Goal: Information Seeking & Learning: Learn about a topic

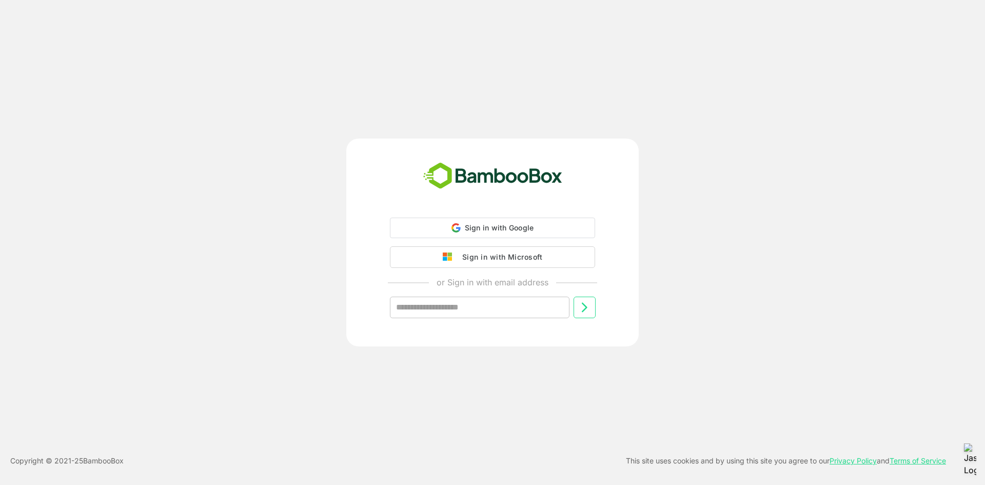
click at [486, 252] on div "Sign in with Microsoft" at bounding box center [499, 256] width 85 height 13
click at [485, 259] on div "Sign in with Microsoft" at bounding box center [499, 255] width 85 height 13
click at [469, 262] on div "Sign in with Microsoft" at bounding box center [499, 255] width 85 height 13
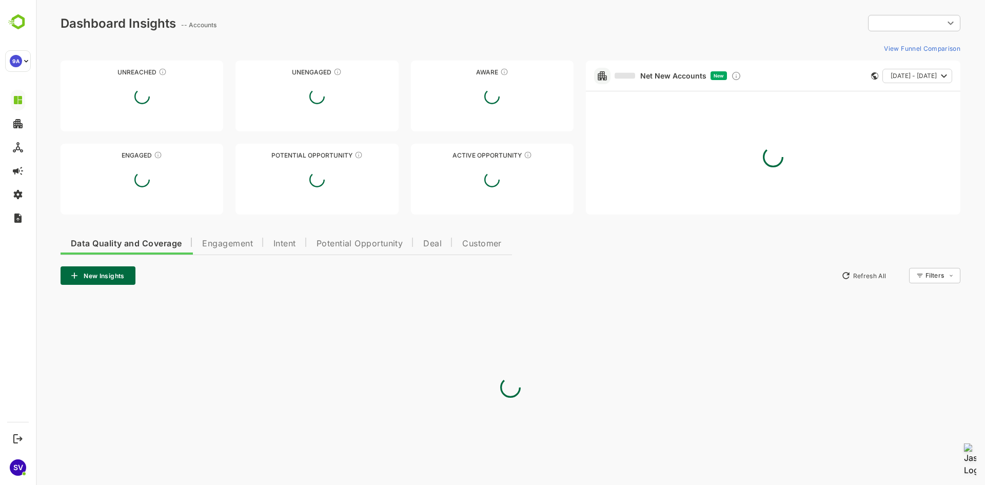
type input "**********"
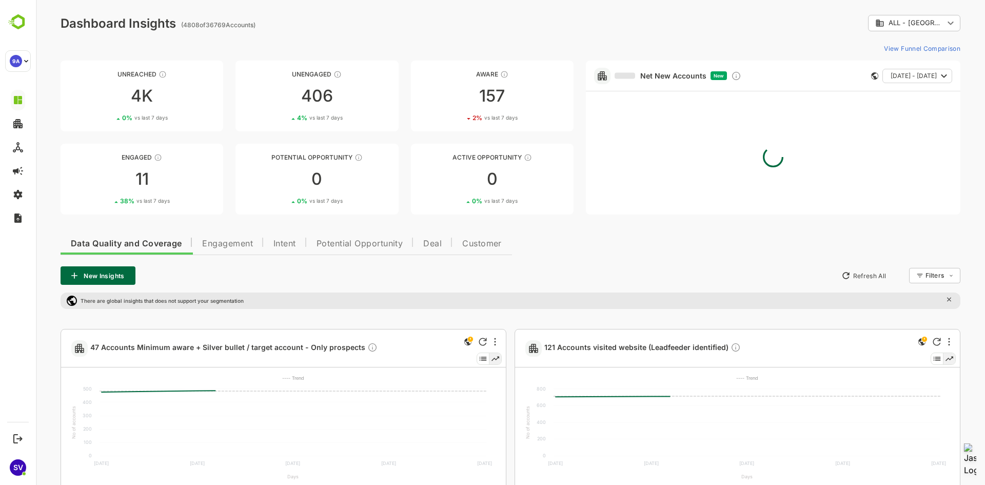
click at [873, 23] on body "**********" at bounding box center [511, 379] width 950 height 759
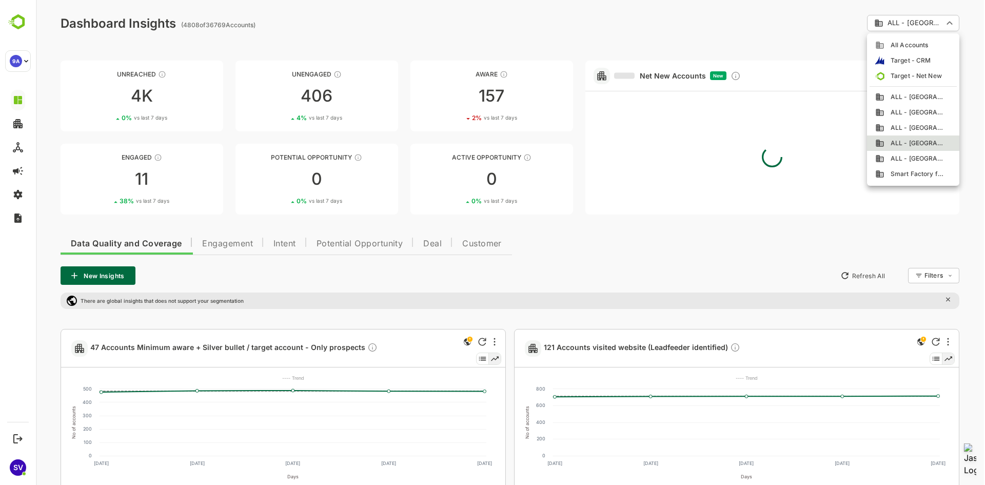
click at [570, 3] on div at bounding box center [511, 242] width 950 height 485
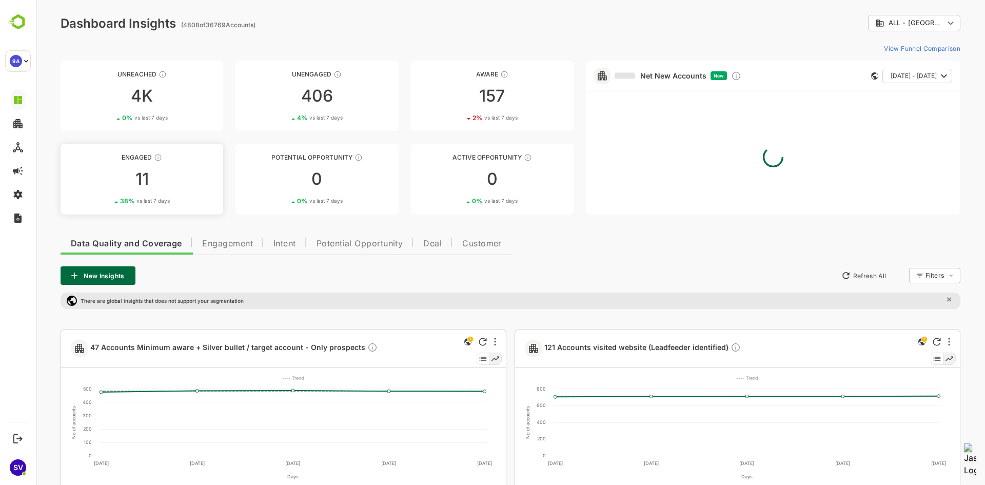
click at [129, 155] on div "Engaged" at bounding box center [142, 157] width 163 height 8
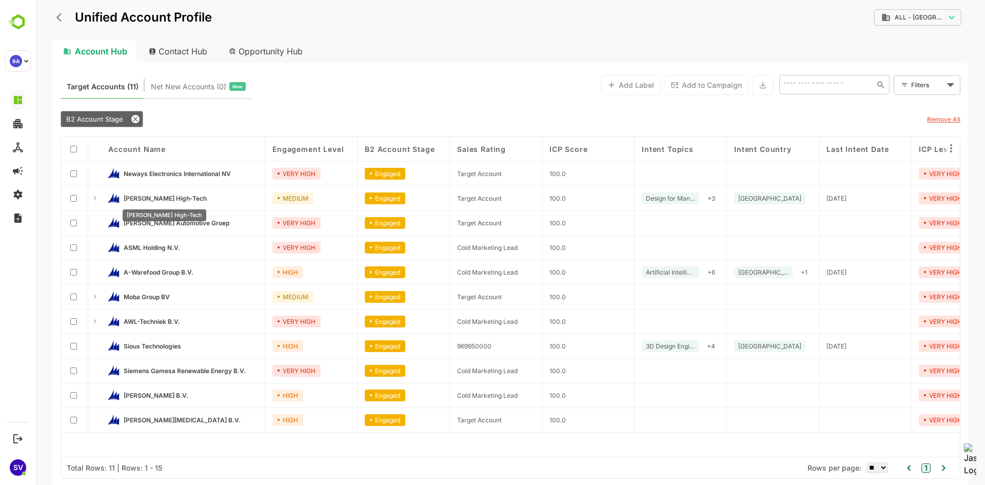
click at [153, 200] on span "[PERSON_NAME] High-Tech" at bounding box center [165, 199] width 83 height 8
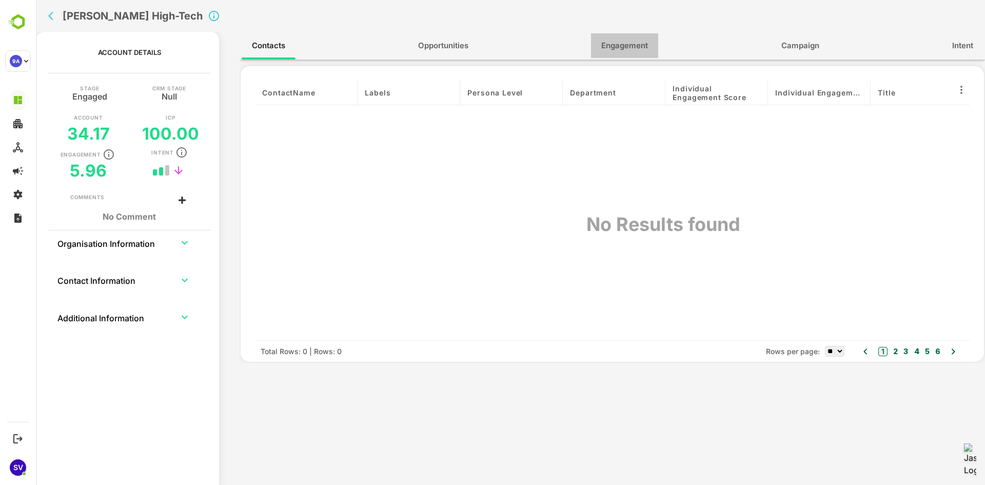
click at [636, 44] on span "Engagement" at bounding box center [625, 45] width 47 height 13
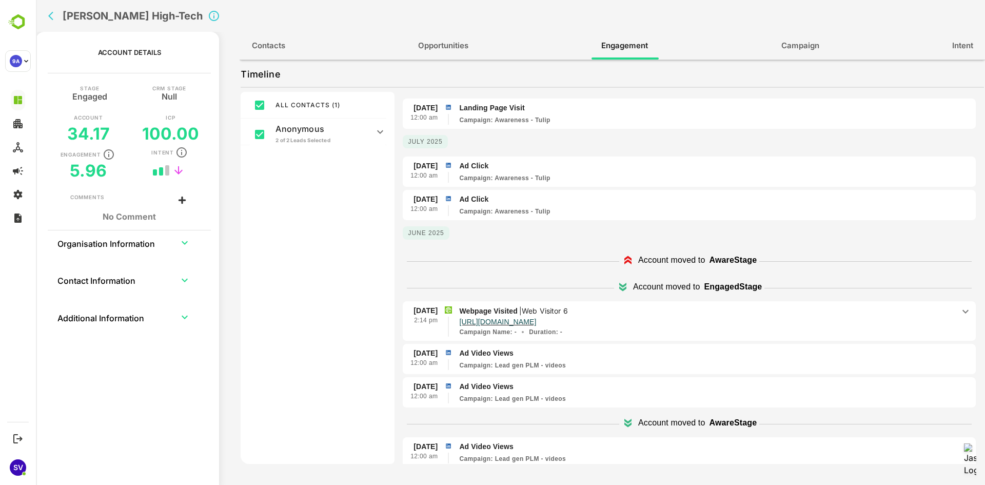
scroll to position [176, 0]
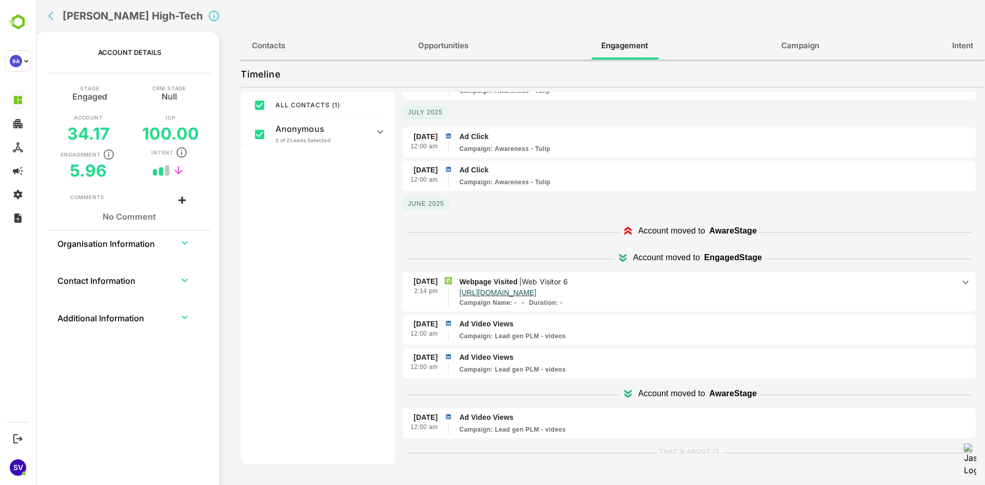
click at [57, 15] on icon "back" at bounding box center [53, 16] width 10 height 10
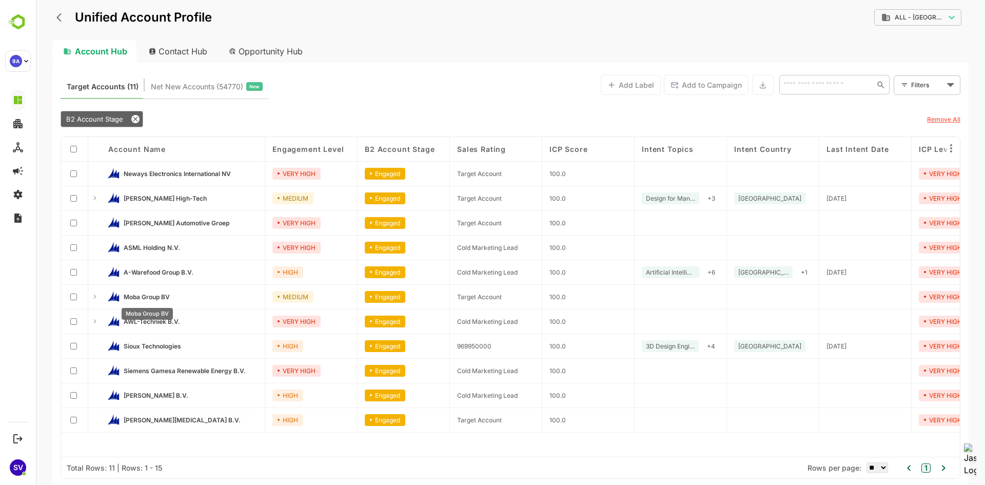
click at [149, 293] on span "Moba Group BV" at bounding box center [147, 297] width 46 height 8
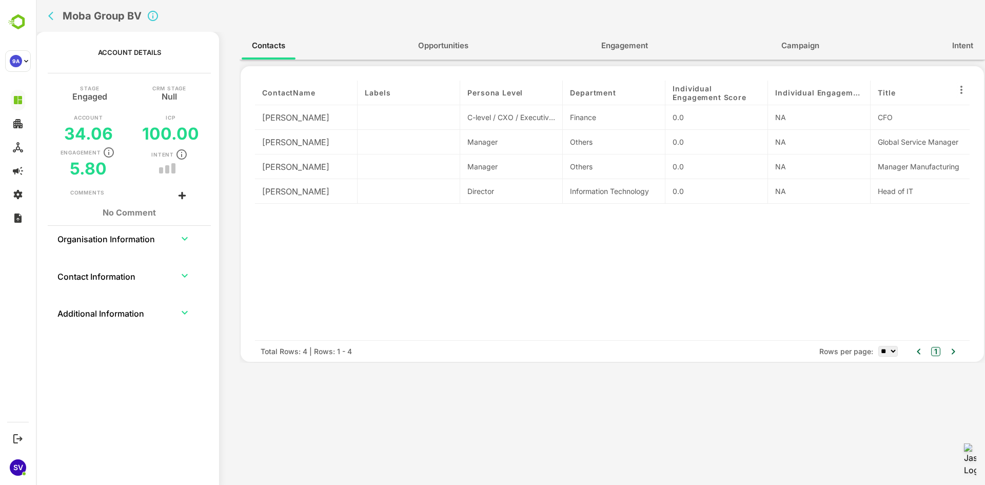
click at [636, 50] on span "Engagement" at bounding box center [625, 45] width 47 height 13
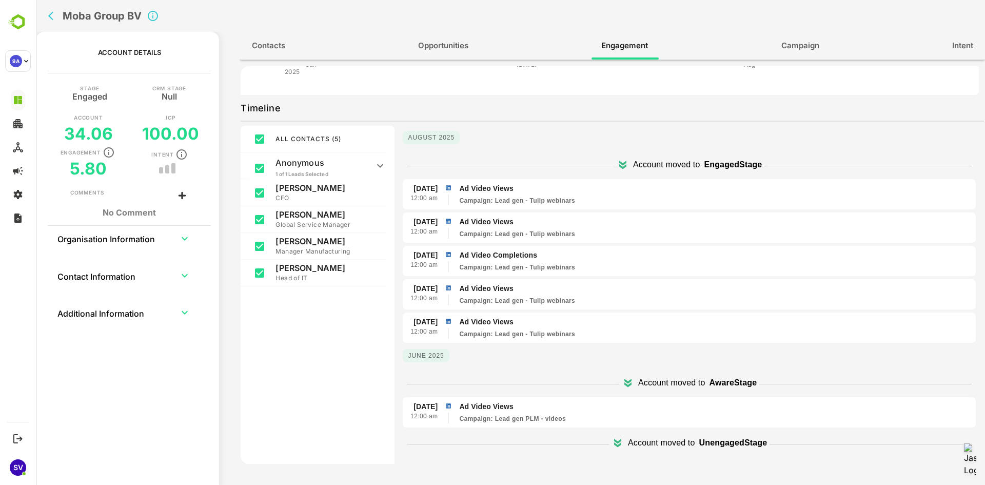
scroll to position [167, 0]
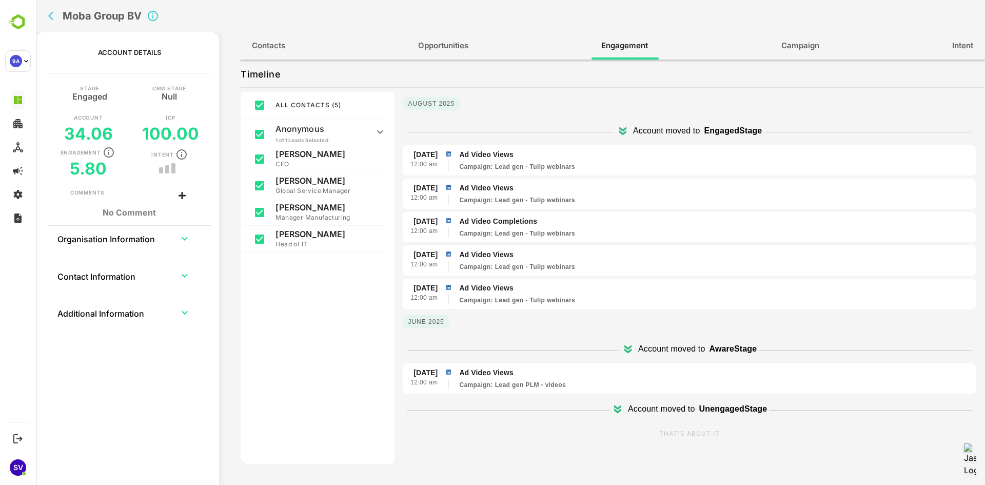
click at [53, 21] on button "back" at bounding box center [53, 15] width 15 height 15
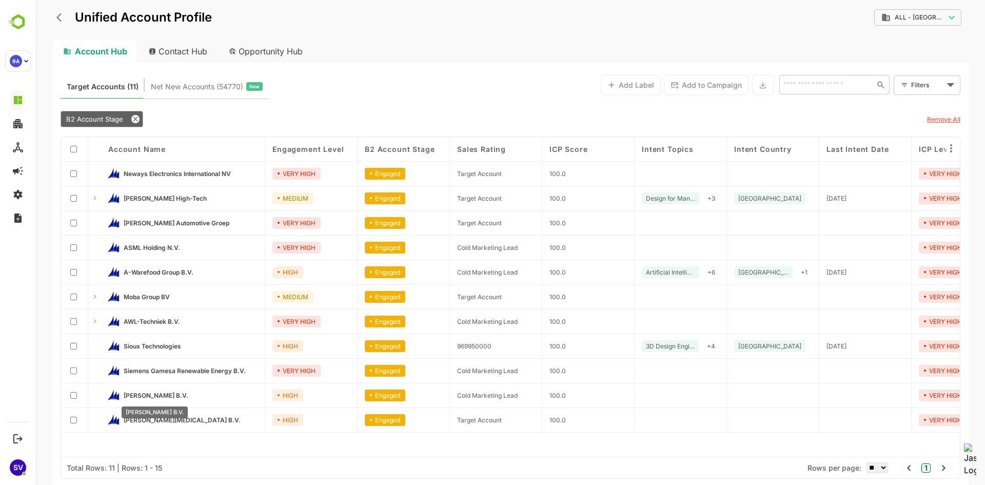
click at [144, 394] on span "[PERSON_NAME] B.V." at bounding box center [156, 396] width 65 height 8
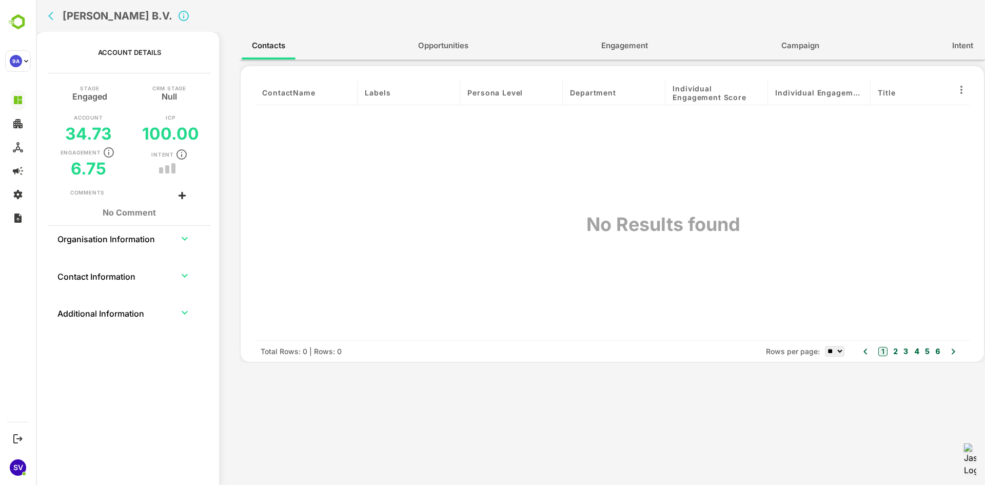
click at [618, 47] on span "Engagement" at bounding box center [625, 45] width 47 height 13
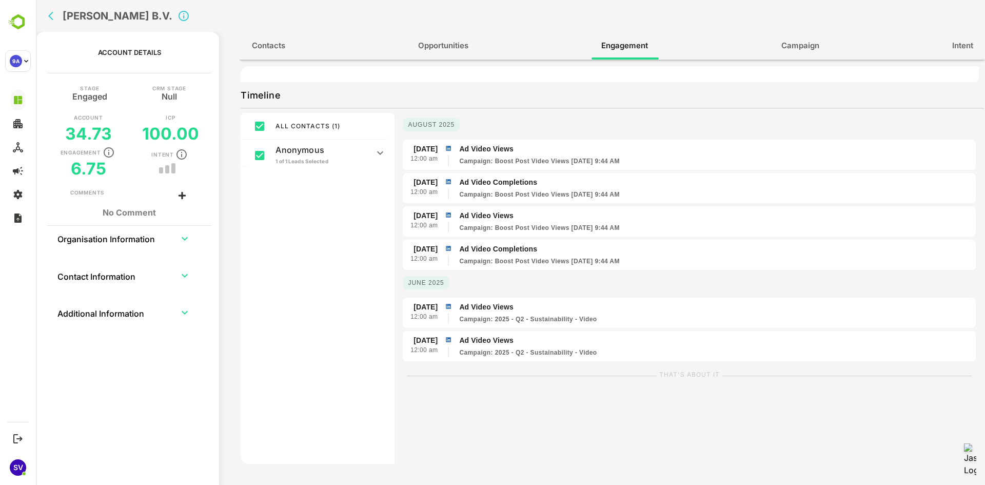
scroll to position [154, 0]
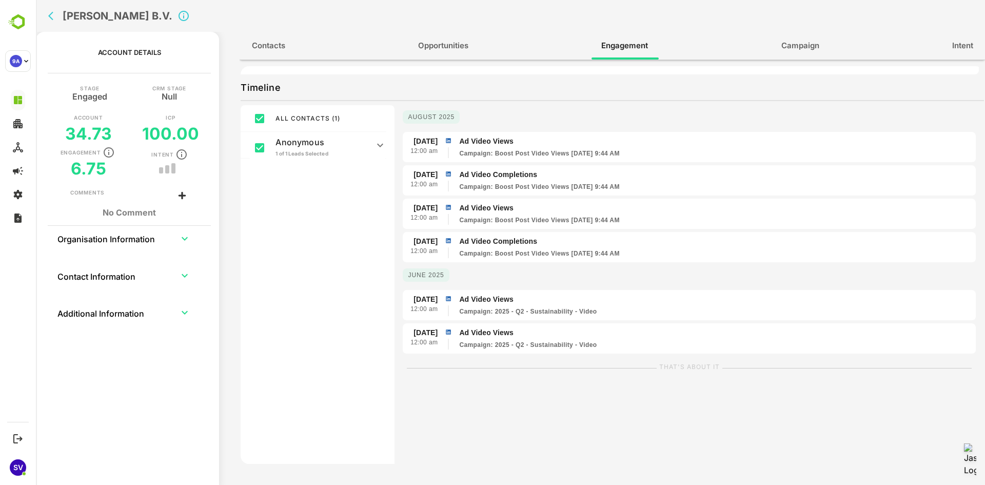
click at [56, 16] on icon "back" at bounding box center [53, 16] width 10 height 10
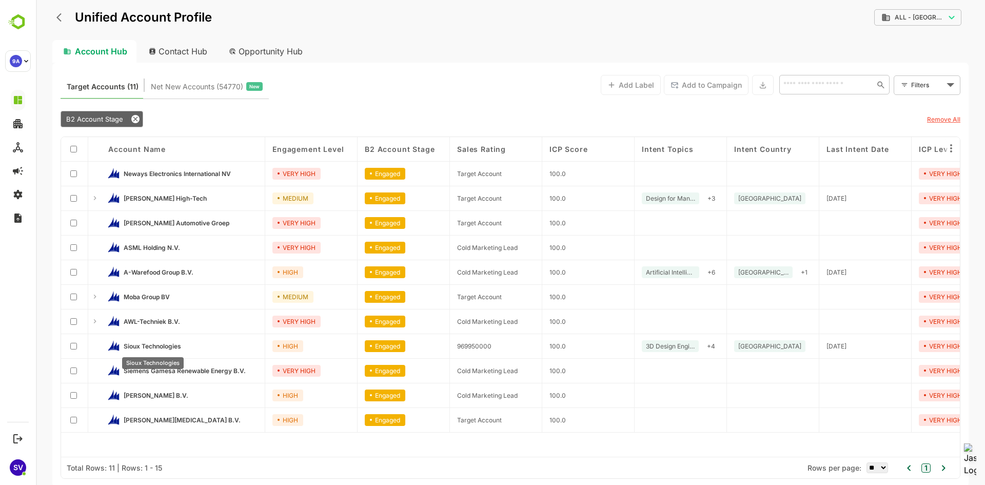
click at [171, 344] on span "Sioux Technologies" at bounding box center [152, 346] width 57 height 8
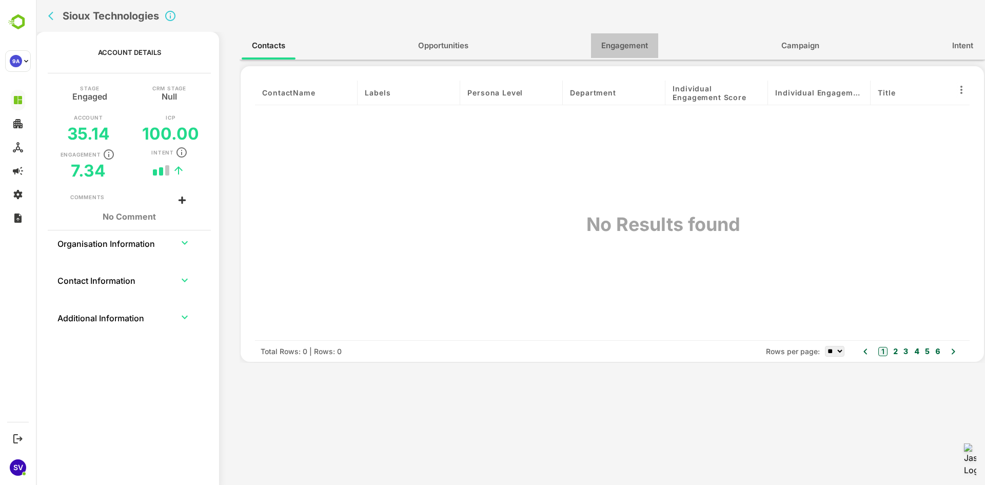
click at [616, 46] on span "Engagement" at bounding box center [625, 45] width 47 height 13
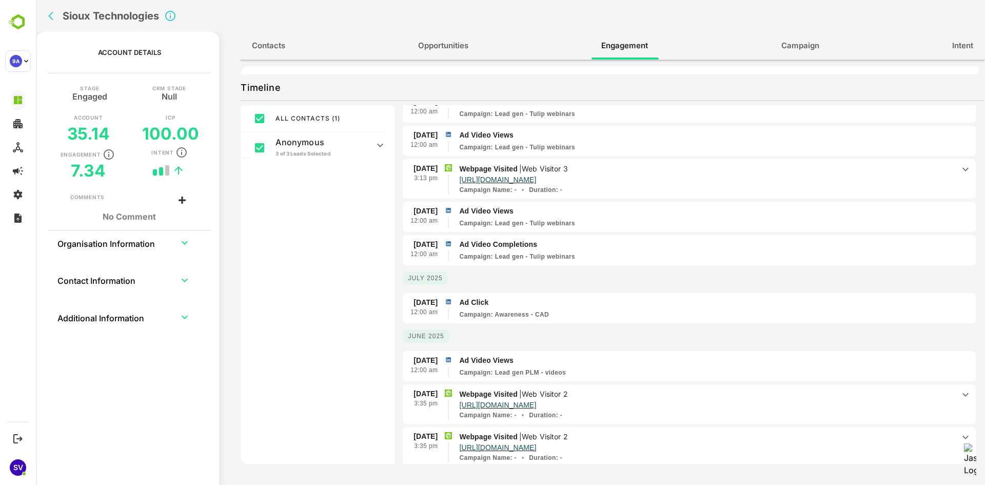
scroll to position [51, 0]
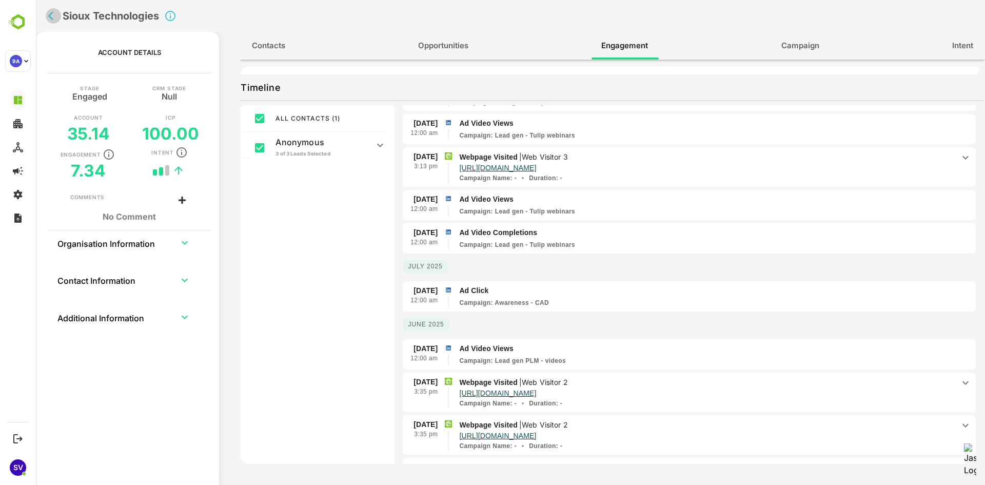
click at [52, 17] on icon "back" at bounding box center [53, 16] width 10 height 10
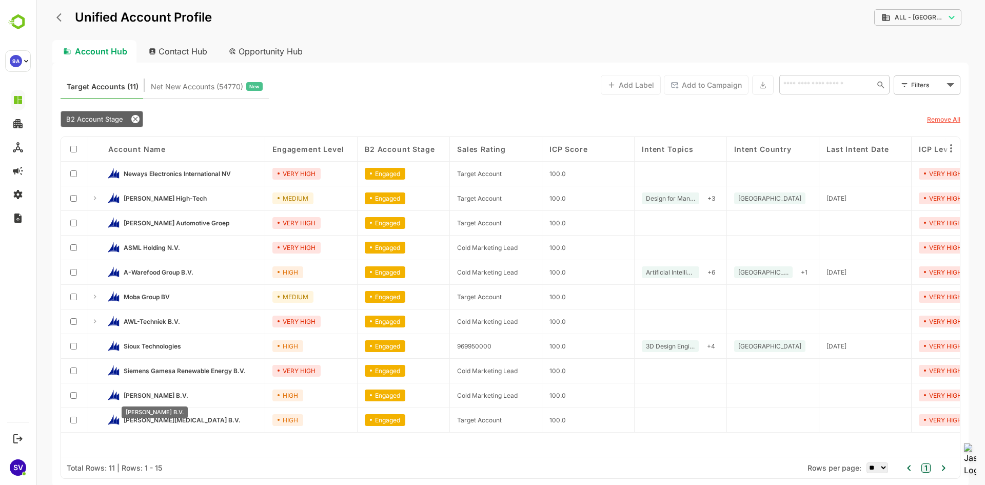
click at [156, 394] on span "[PERSON_NAME] B.V." at bounding box center [156, 396] width 65 height 8
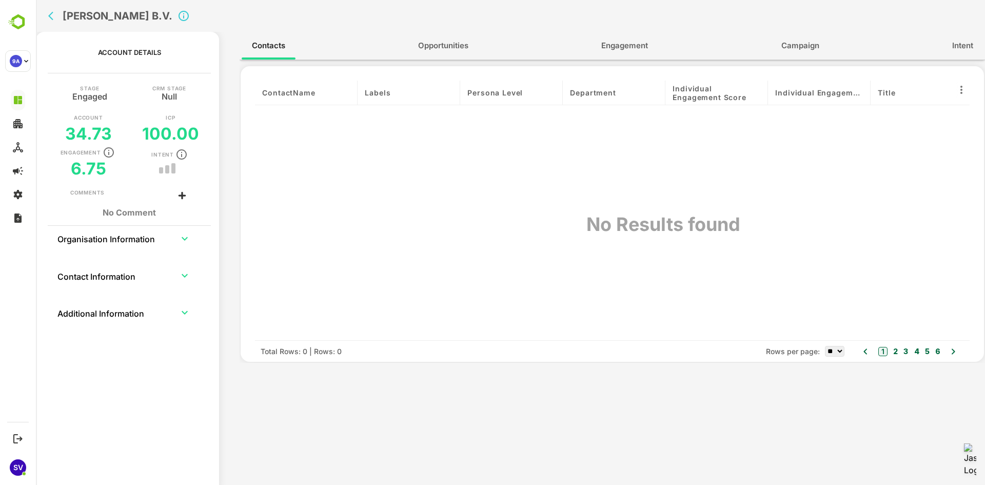
click at [631, 45] on span "Engagement" at bounding box center [625, 45] width 47 height 13
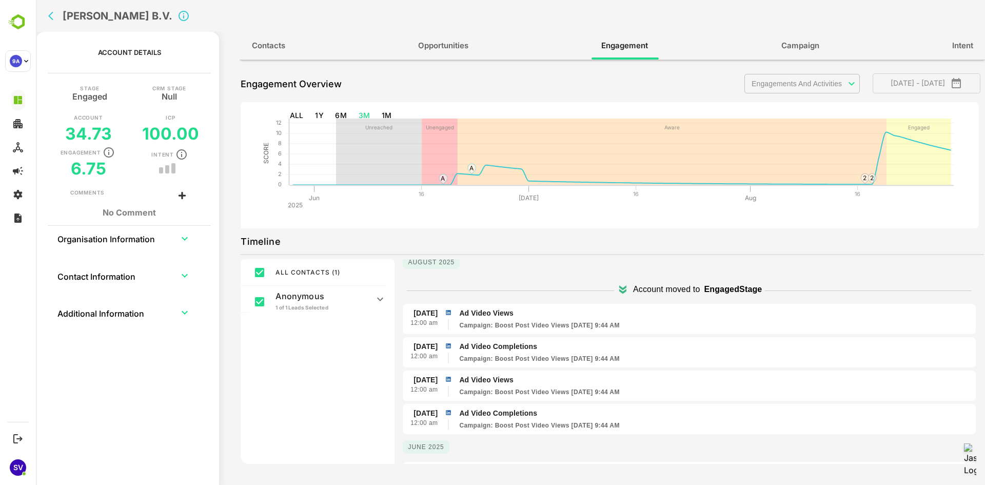
scroll to position [0, 0]
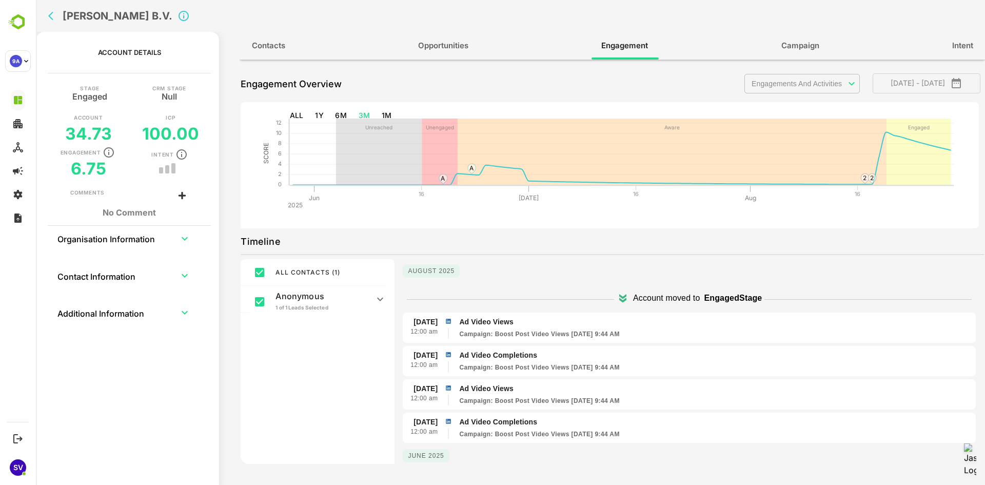
click at [48, 16] on button "back" at bounding box center [53, 15] width 15 height 15
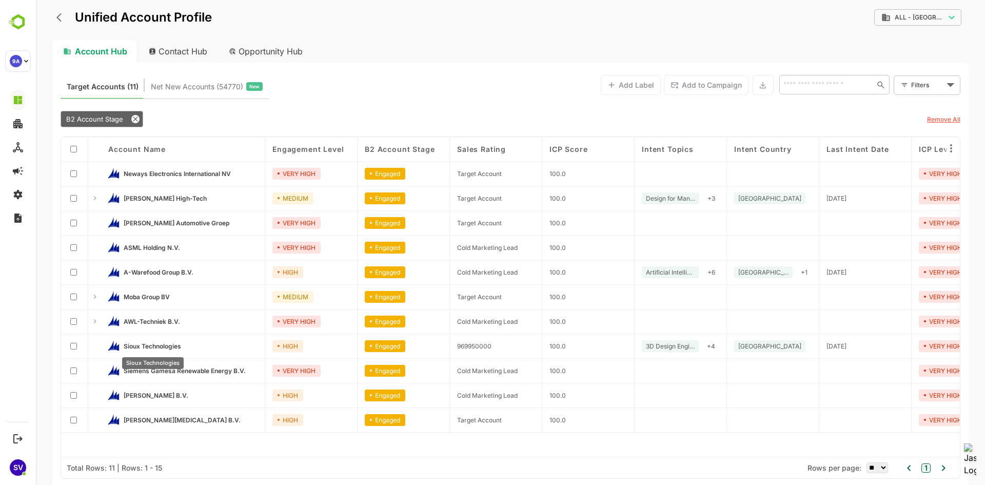
click at [134, 345] on span "Sioux Technologies" at bounding box center [152, 346] width 57 height 8
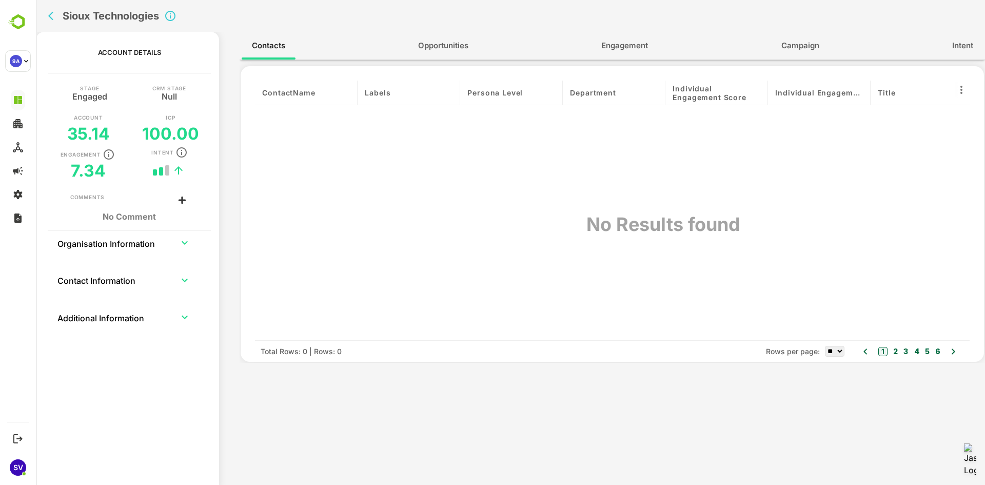
click at [964, 41] on span "Intent" at bounding box center [963, 45] width 21 height 13
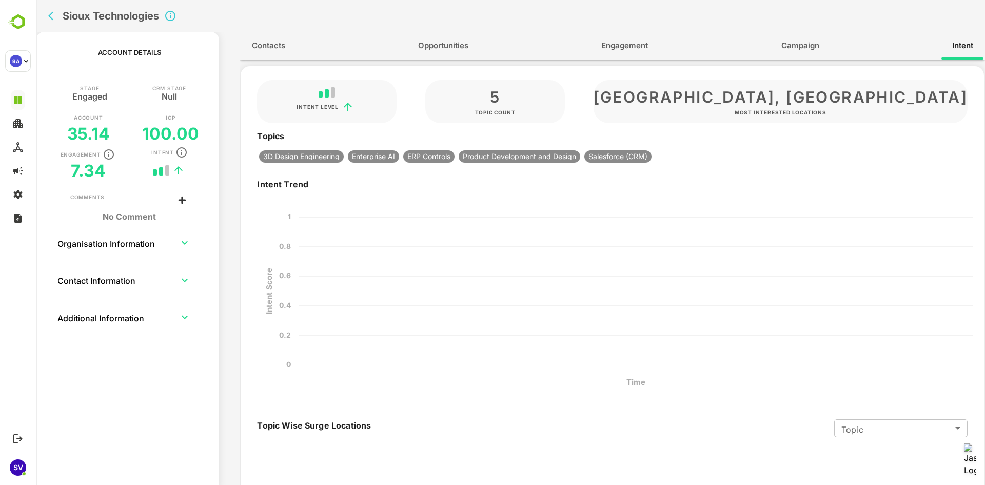
type input "**********"
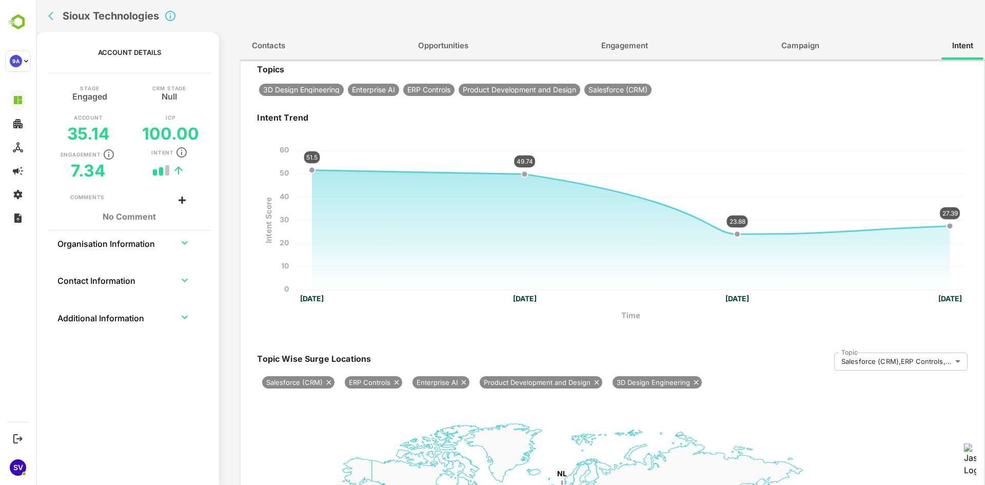
scroll to position [51, 0]
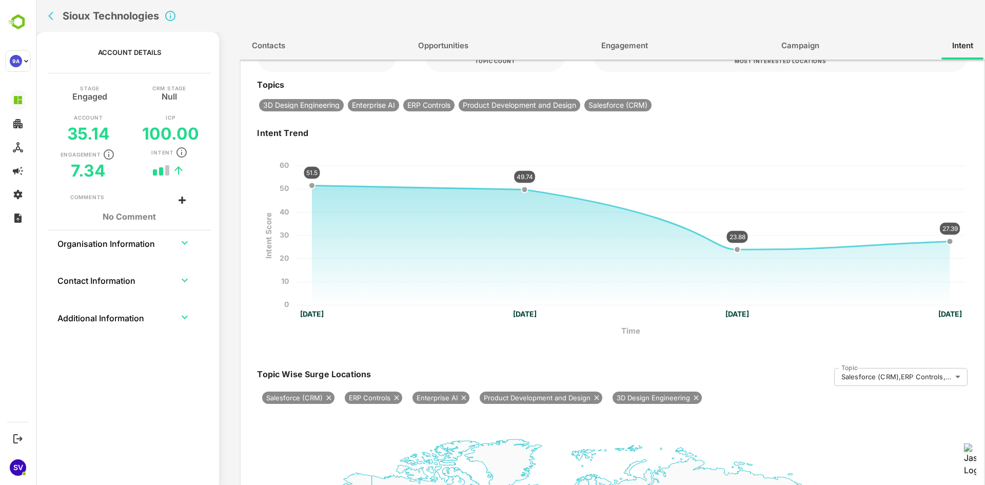
click at [313, 104] on span "3D Design Engineering" at bounding box center [301, 105] width 85 height 7
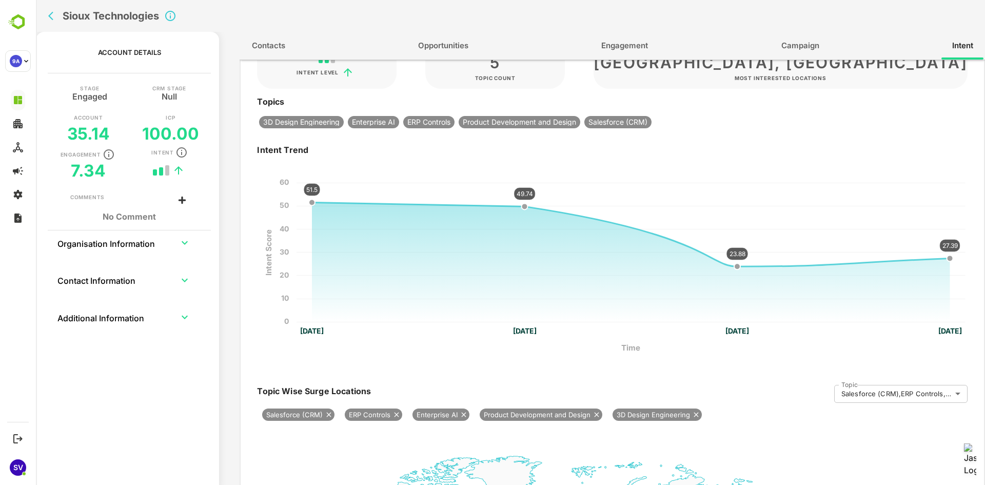
scroll to position [33, 0]
click at [50, 15] on icon "back" at bounding box center [50, 16] width 5 height 9
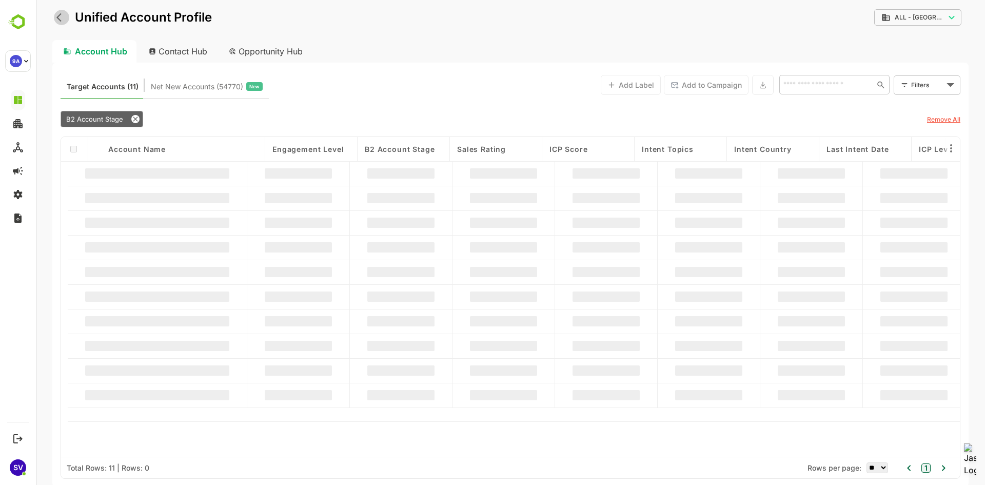
click at [56, 17] on icon "back" at bounding box center [61, 17] width 10 height 10
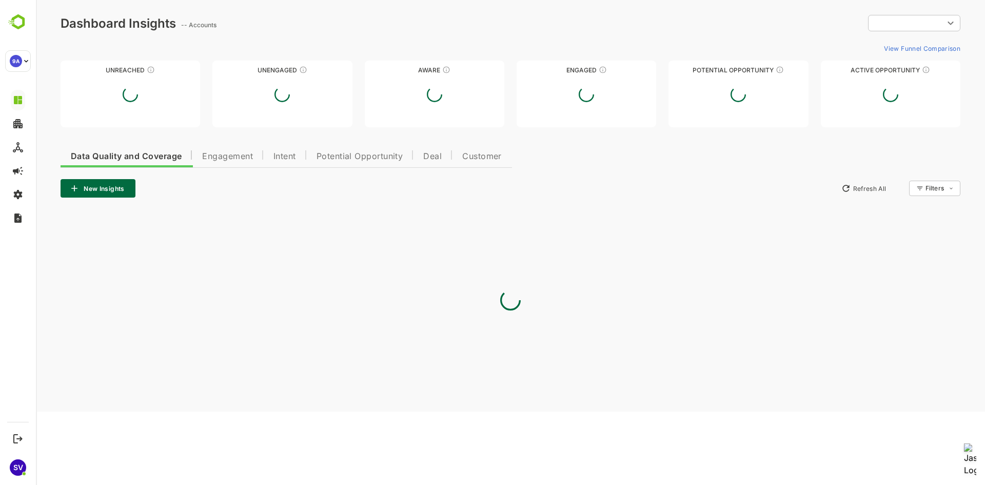
scroll to position [0, 0]
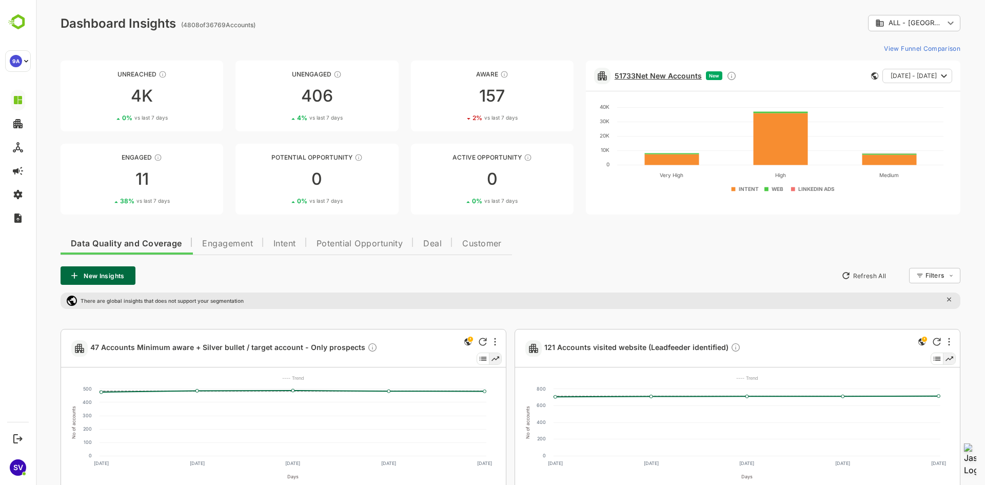
click at [659, 76] on link "51733 Net New Accounts" at bounding box center [658, 75] width 87 height 9
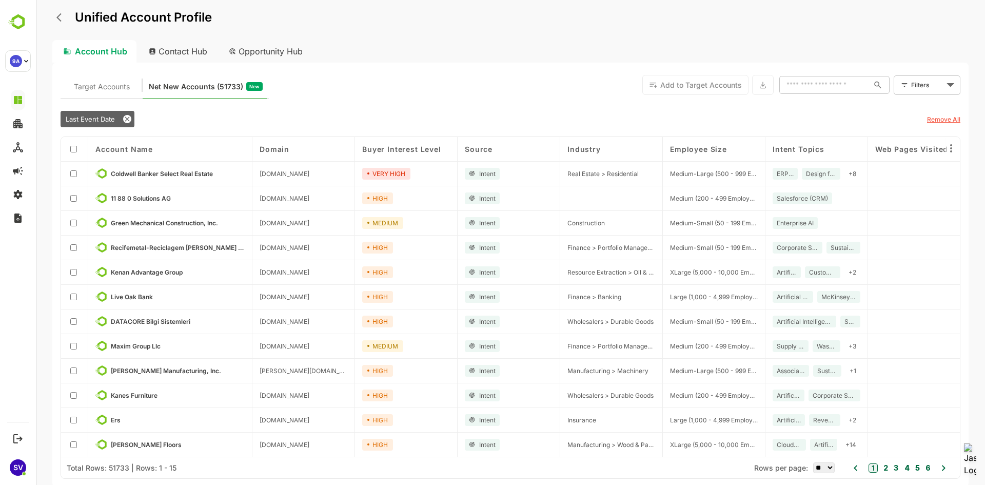
click at [64, 28] on div "Unified Account Profile" at bounding box center [510, 24] width 917 height 32
click at [63, 20] on icon "back" at bounding box center [61, 17] width 10 height 10
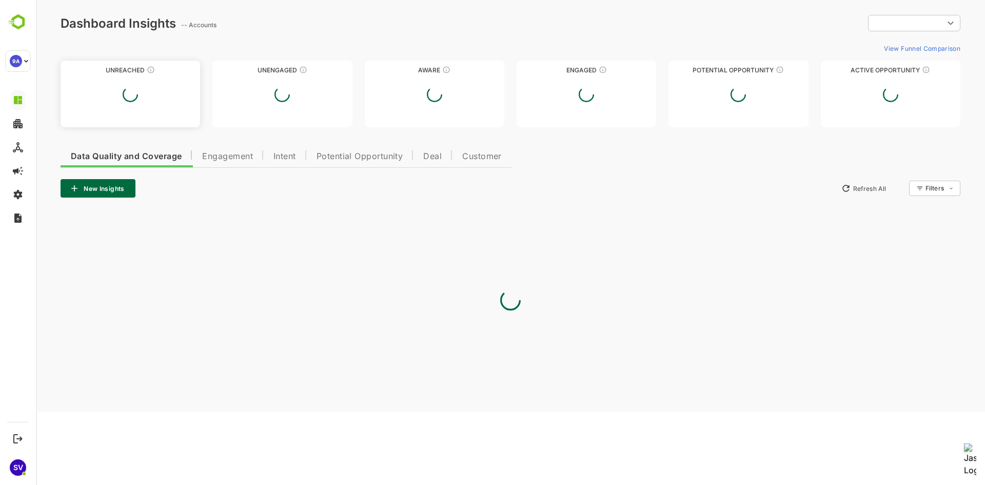
type input "**********"
